Goal: Transaction & Acquisition: Purchase product/service

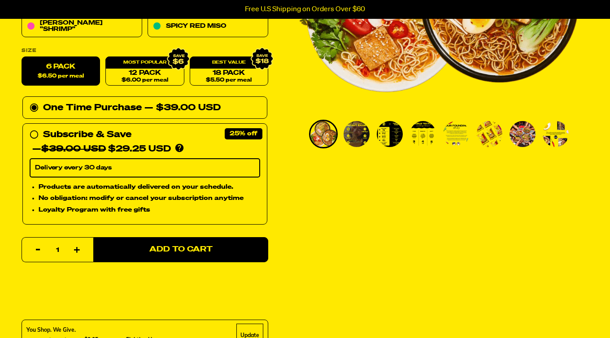
scroll to position [239, 0]
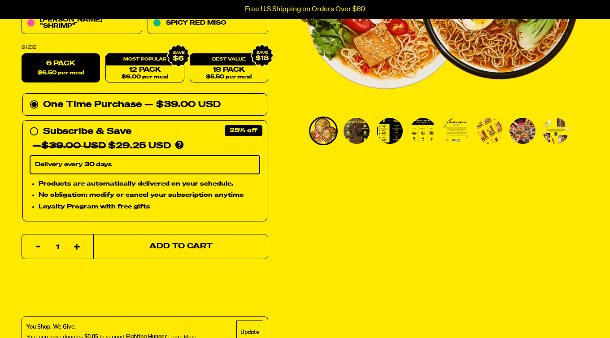
click at [167, 244] on span "Add to Cart" at bounding box center [180, 247] width 63 height 8
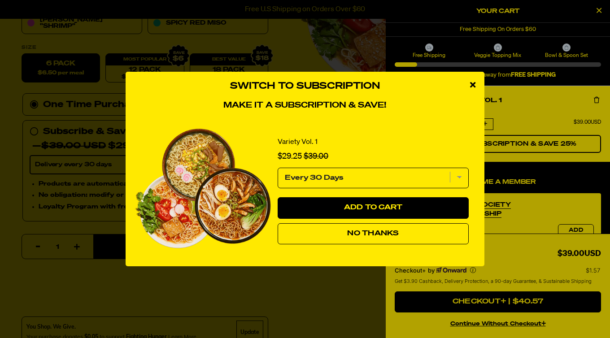
click at [475, 82] on div "close modal" at bounding box center [472, 85] width 23 height 27
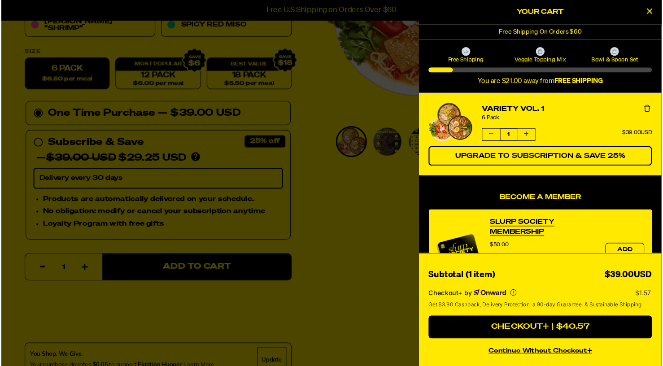
scroll to position [0, 0]
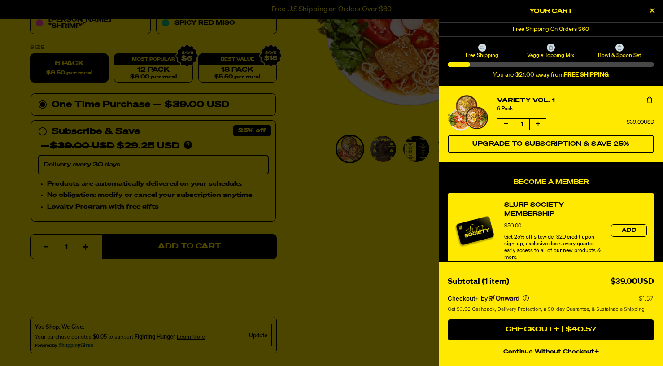
click at [525, 300] on icon "More info" at bounding box center [526, 298] width 6 height 6
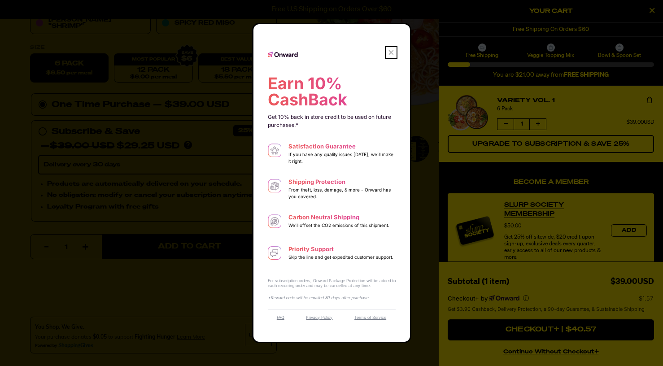
click at [279, 319] on div "FAQ Privacy Policy Terms of Service" at bounding box center [332, 321] width 128 height 24
click at [279, 315] on link "FAQ" at bounding box center [281, 317] width 8 height 4
click at [390, 50] on icon "Onward Logo" at bounding box center [391, 52] width 9 height 9
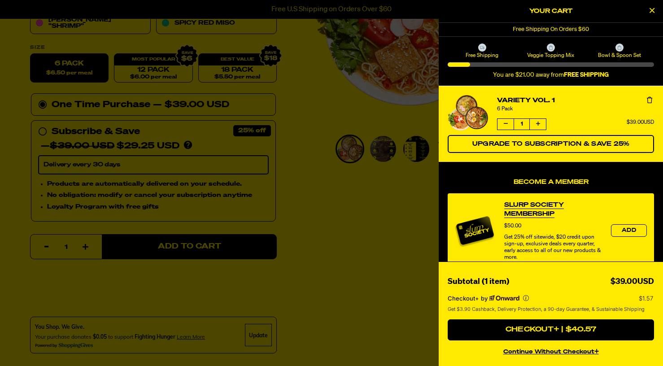
click at [538, 125] on icon "Increase quantity of Variety Vol. 1" at bounding box center [538, 123] width 4 height 5
click at [538, 125] on icon "Increase quantity of Variety Vol. 1" at bounding box center [538, 124] width 8 height 8
click at [538, 125] on icon "Increase quantity of Variety Vol. 1" at bounding box center [537, 123] width 7 height 7
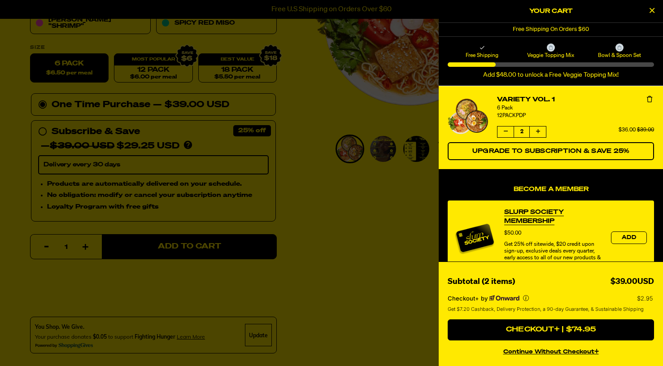
click at [540, 133] on button "Increase quantity of Variety Vol. 1" at bounding box center [538, 131] width 16 height 11
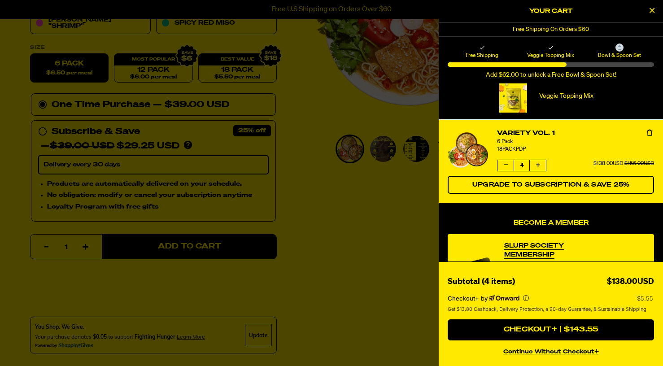
click at [539, 165] on icon "Increase quantity of Variety Vol. 1" at bounding box center [538, 164] width 4 height 5
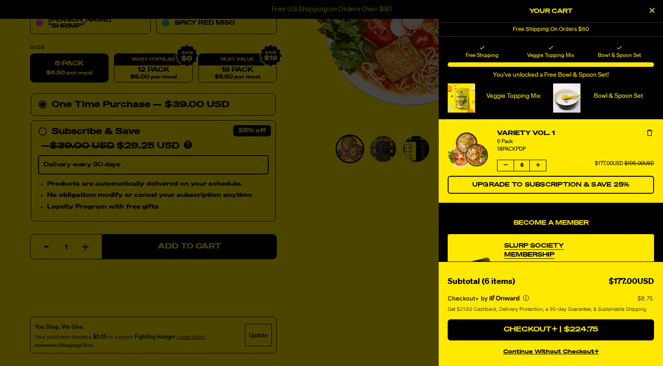
click at [539, 165] on icon "Increase quantity of Variety Vol. 1" at bounding box center [538, 164] width 4 height 5
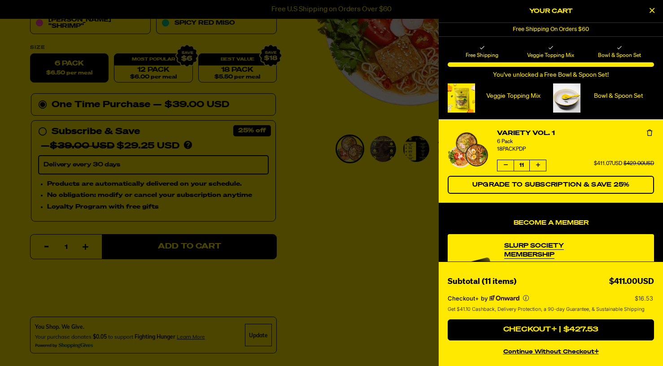
click at [539, 165] on icon "Increase quantity of Variety Vol. 1" at bounding box center [538, 164] width 4 height 5
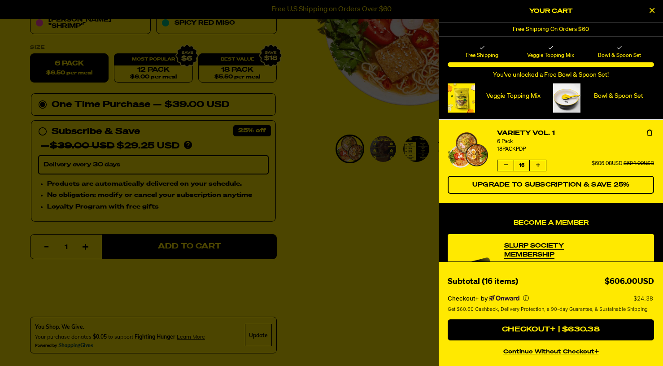
click at [539, 165] on icon "Increase quantity of Variety Vol. 1" at bounding box center [538, 164] width 4 height 5
click at [526, 299] on icon "More info" at bounding box center [526, 298] width 6 height 6
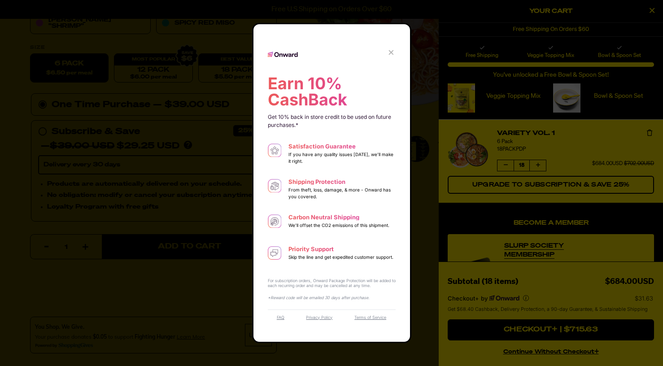
click at [390, 51] on icon "Onward Logo" at bounding box center [391, 52] width 9 height 9
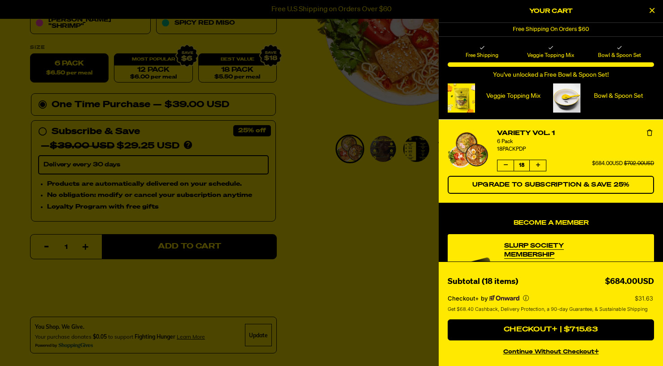
click at [504, 166] on icon "Decrease quantity of Variety Vol. 1" at bounding box center [506, 164] width 4 height 5
click at [504, 166] on icon "Decrease quantity of Variety Vol. 1" at bounding box center [505, 164] width 7 height 7
click at [504, 166] on icon "Decrease quantity of Variety Vol. 1" at bounding box center [505, 165] width 5 height 6
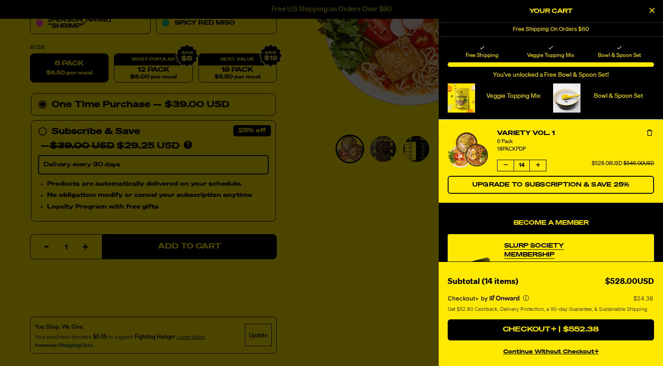
click at [504, 166] on icon "Decrease quantity of Variety Vol. 1" at bounding box center [505, 165] width 6 height 5
click at [504, 166] on icon "Decrease quantity of Variety Vol. 1" at bounding box center [505, 165] width 7 height 6
click at [504, 166] on icon "Decrease quantity of Variety Vol. 1" at bounding box center [505, 165] width 6 height 5
click at [504, 166] on icon "Decrease quantity of Variety Vol. 1" at bounding box center [505, 164] width 7 height 7
click at [504, 166] on icon "Decrease quantity of Variety Vol. 1" at bounding box center [505, 165] width 7 height 7
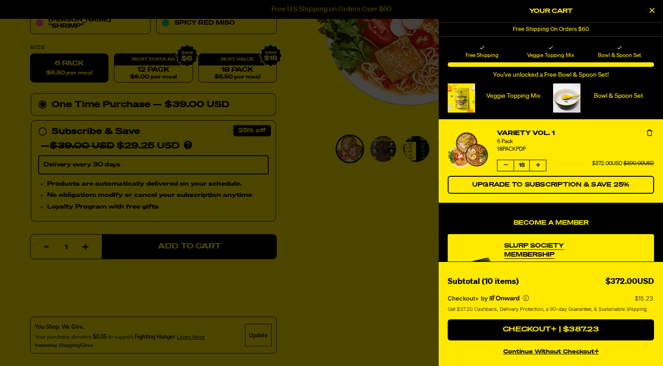
click at [504, 166] on icon "Decrease quantity of Variety Vol. 1" at bounding box center [505, 165] width 6 height 7
click at [504, 166] on icon "Decrease quantity of Variety Vol. 1" at bounding box center [505, 165] width 6 height 5
click at [504, 166] on icon "Decrease quantity of Variety Vol. 1" at bounding box center [506, 165] width 6 height 4
click at [504, 166] on icon "Decrease quantity of Variety Vol. 1" at bounding box center [505, 164] width 6 height 5
click at [504, 166] on icon "Decrease quantity of Variety Vol. 1" at bounding box center [505, 165] width 6 height 7
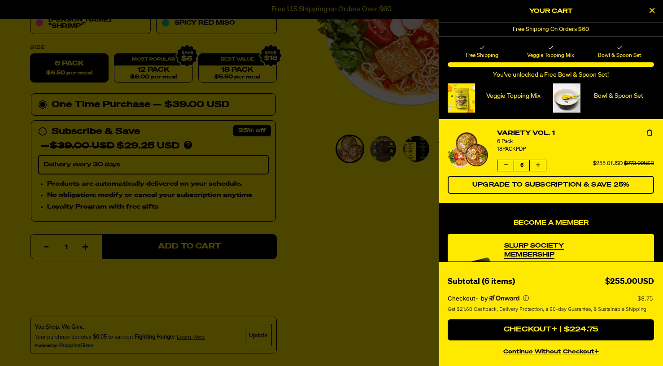
click at [504, 166] on icon "Decrease quantity of Variety Vol. 1" at bounding box center [505, 165] width 6 height 7
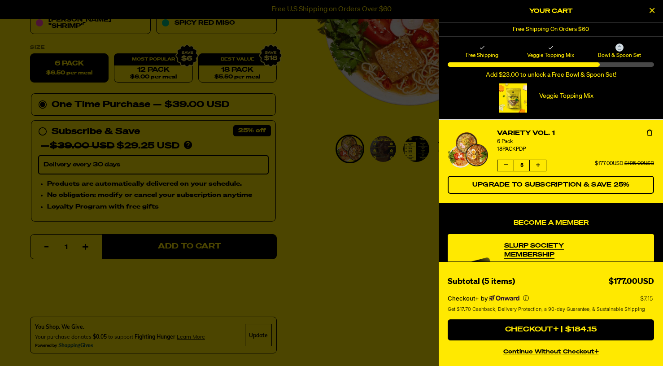
click at [504, 166] on icon "Decrease quantity of Variety Vol. 1" at bounding box center [505, 165] width 5 height 4
click at [540, 164] on button "Increase quantity of Variety Vol. 1" at bounding box center [538, 165] width 16 height 11
click at [503, 166] on button "Decrease quantity of Variety Vol. 1" at bounding box center [505, 165] width 16 height 11
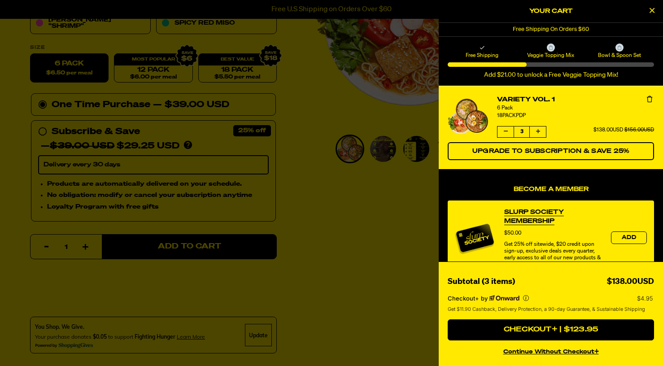
click at [503, 166] on li "Variety Vol. 1 6 Pack 18PACKPDP Quantity of Variety Vol. 1 3 $138.00USD $156.00…" at bounding box center [551, 127] width 206 height 83
click at [542, 130] on button "Increase quantity of Variety Vol. 1" at bounding box center [538, 131] width 16 height 11
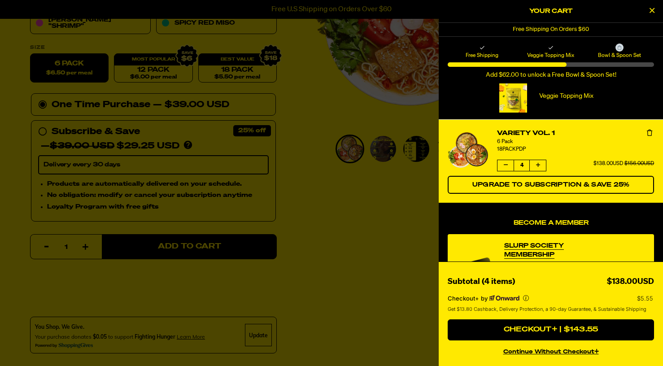
click at [541, 166] on button "Increase quantity of Variety Vol. 1" at bounding box center [538, 165] width 16 height 11
click at [502, 163] on button "Decrease quantity of Variety Vol. 1" at bounding box center [505, 165] width 16 height 11
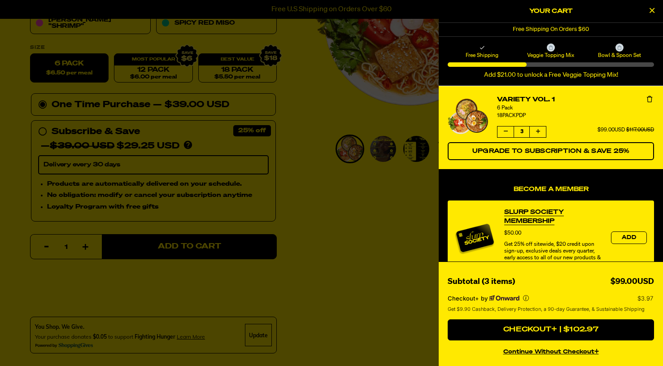
click at [541, 134] on button "Increase quantity of Variety Vol. 1" at bounding box center [538, 131] width 16 height 11
